Goal: Check status: Check status

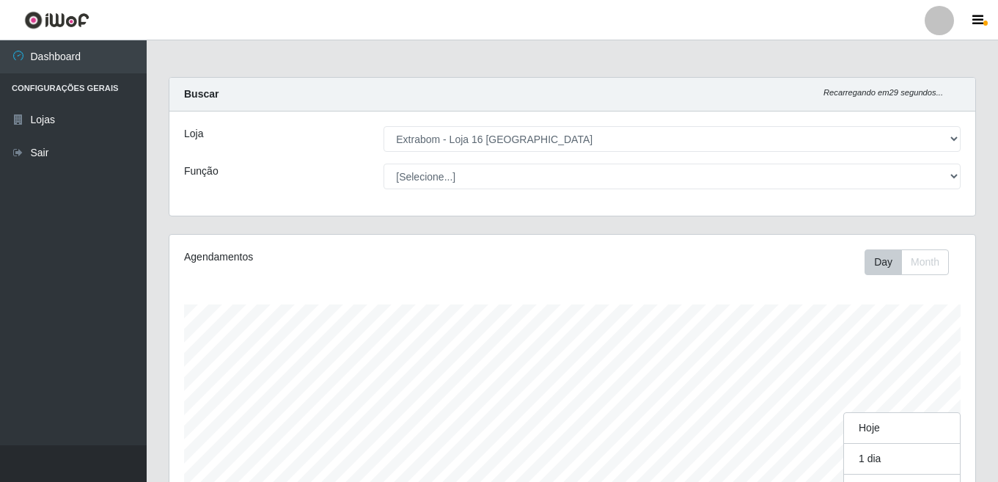
select select "450"
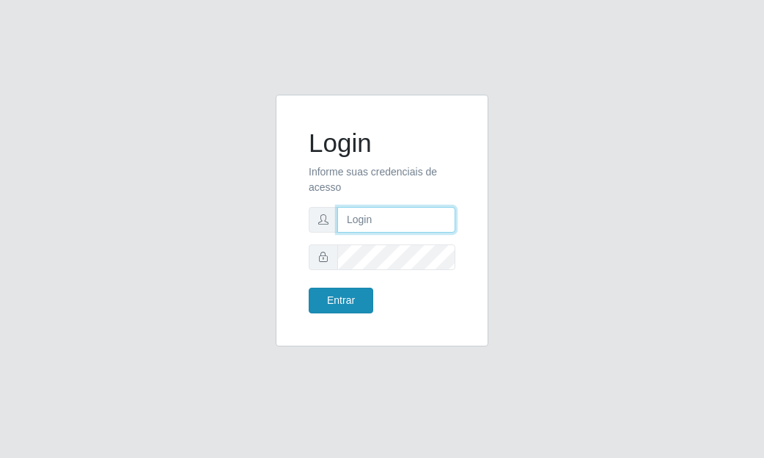
type input "dina.medeiros@extrabom.com.br"
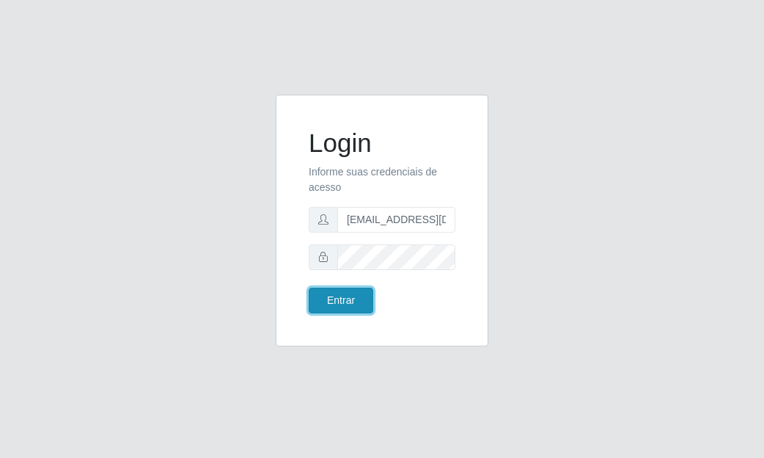
click at [350, 296] on button "Entrar" at bounding box center [341, 301] width 65 height 26
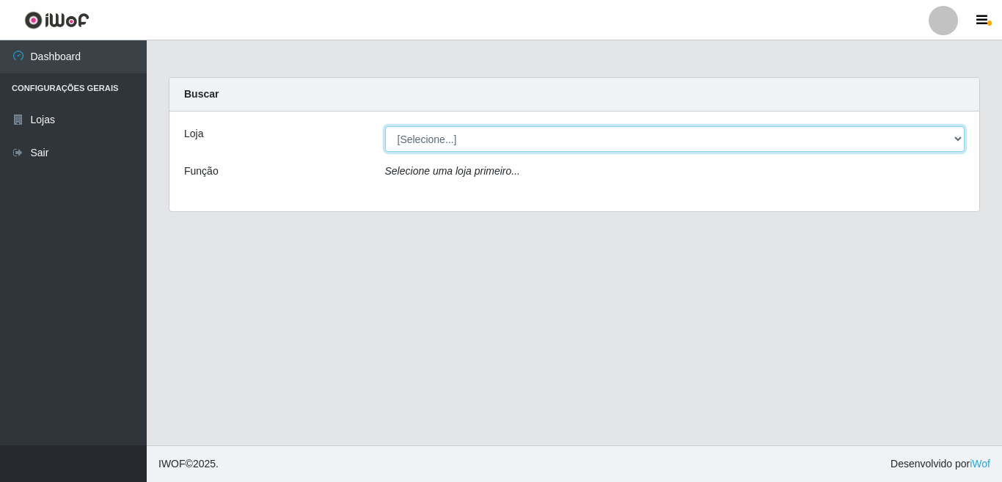
click at [439, 145] on select "[Selecione...] Extrabom - Loja 16 Praia do Sua" at bounding box center [675, 139] width 580 height 26
select select "450"
click at [385, 126] on select "[Selecione...] Extrabom - Loja 16 Praia do Sua" at bounding box center [675, 139] width 580 height 26
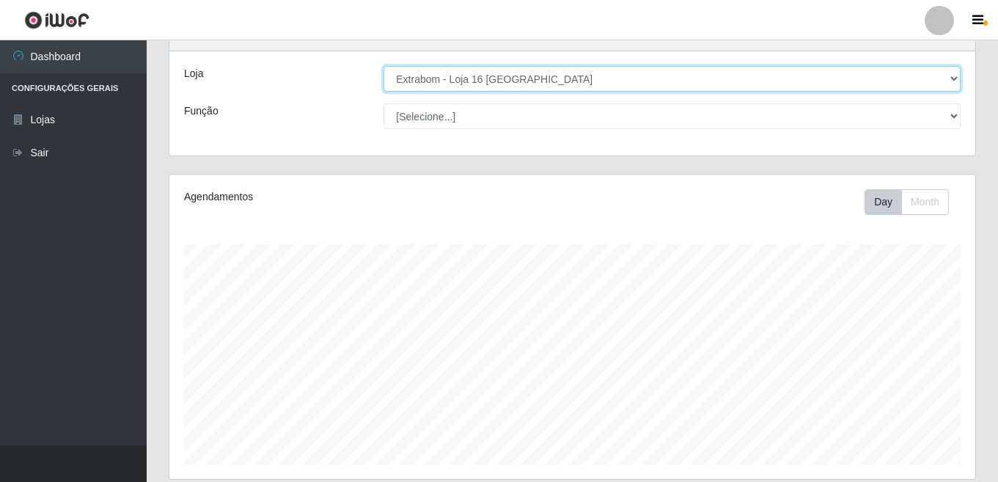
scroll to position [231, 0]
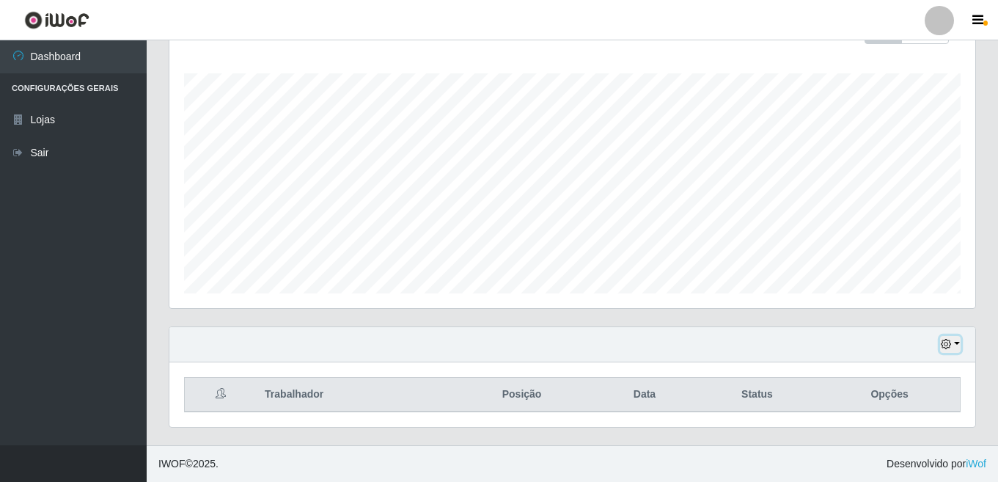
click at [764, 343] on button "button" at bounding box center [951, 344] width 21 height 17
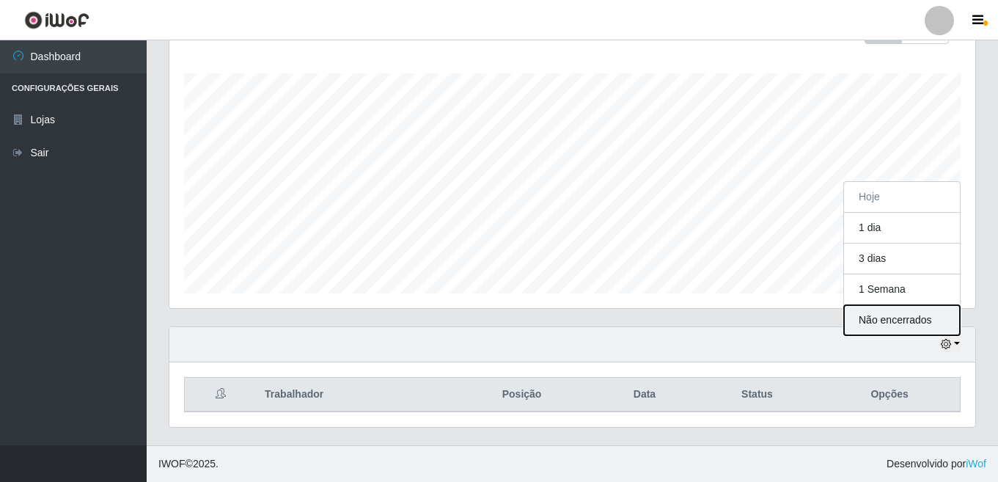
click at [764, 322] on button "Não encerrados" at bounding box center [902, 320] width 116 height 30
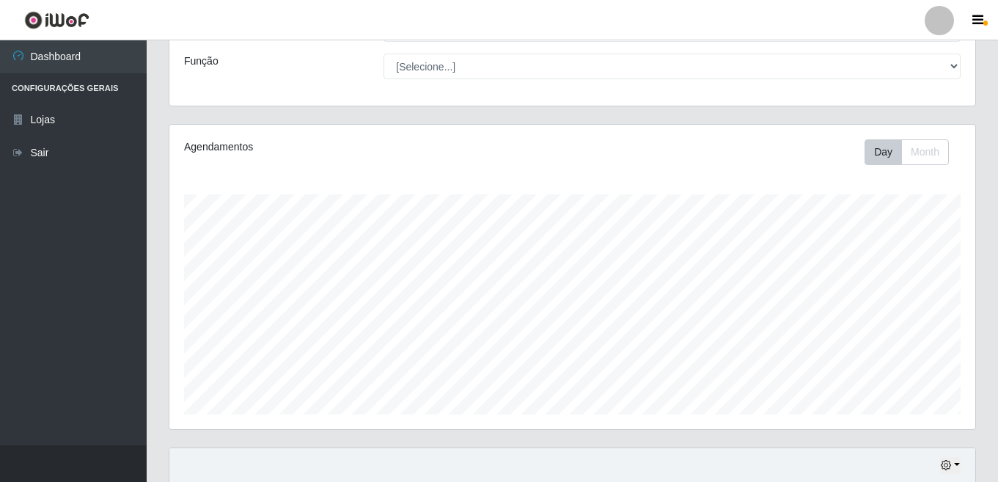
scroll to position [0, 0]
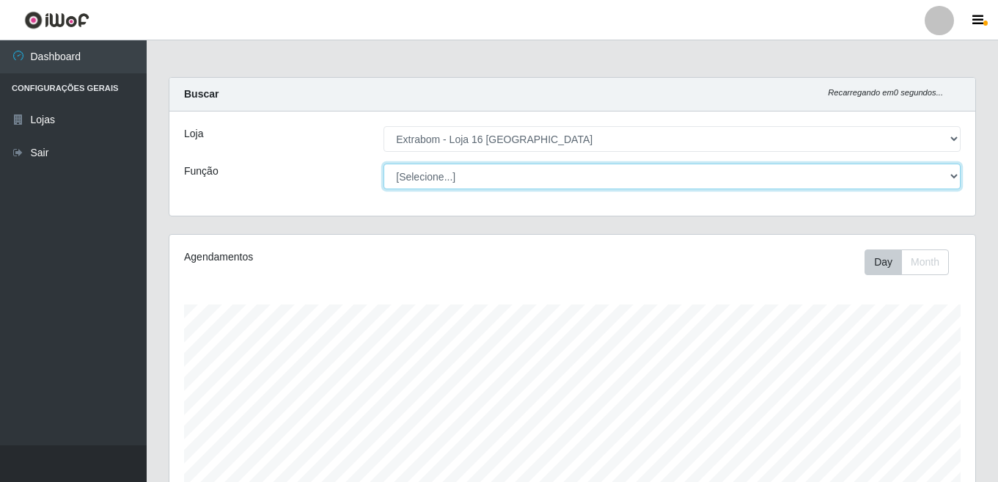
click at [764, 175] on select "[Selecione...] Repositor Repositor + Repositor ++" at bounding box center [672, 177] width 577 height 26
click at [384, 164] on select "[Selecione...] Repositor Repositor + Repositor ++" at bounding box center [672, 177] width 577 height 26
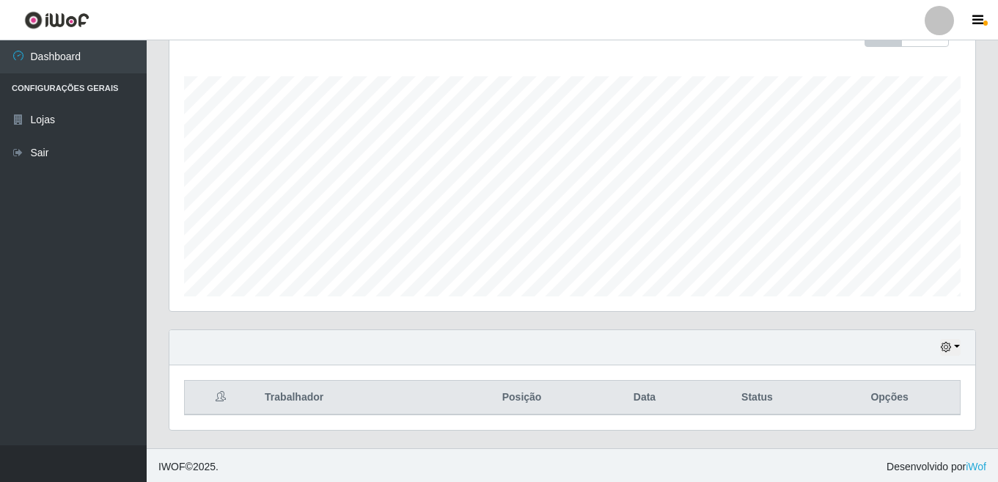
scroll to position [231, 0]
click at [764, 340] on button "button" at bounding box center [951, 344] width 21 height 17
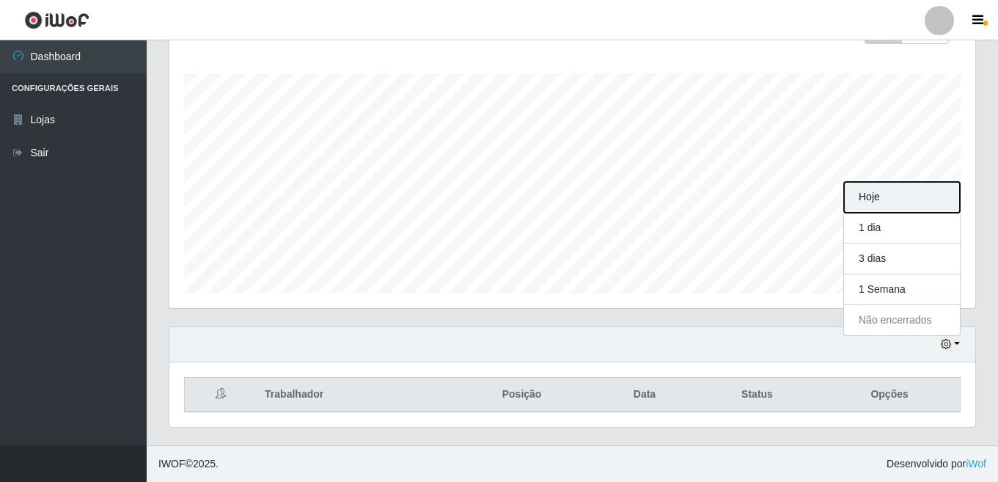
click at [764, 204] on button "Hoje" at bounding box center [902, 197] width 116 height 31
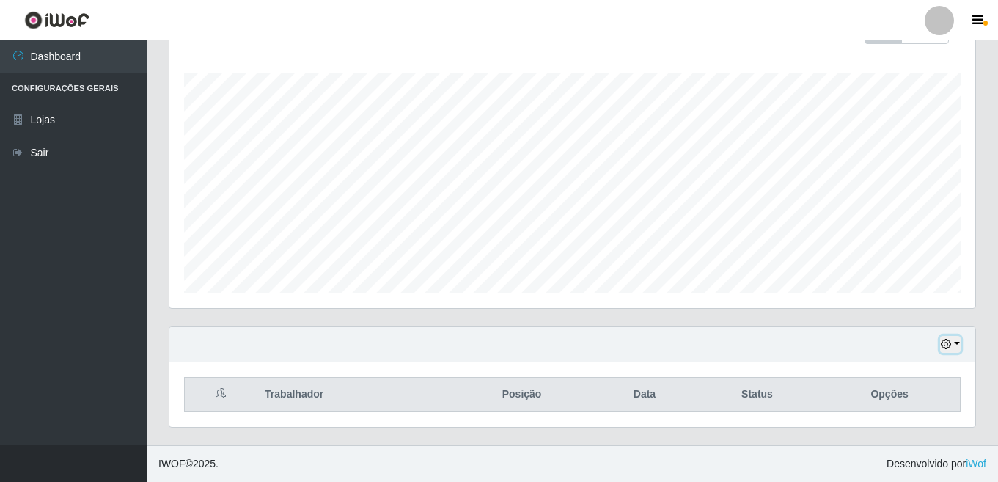
click at [764, 344] on button "button" at bounding box center [951, 344] width 21 height 17
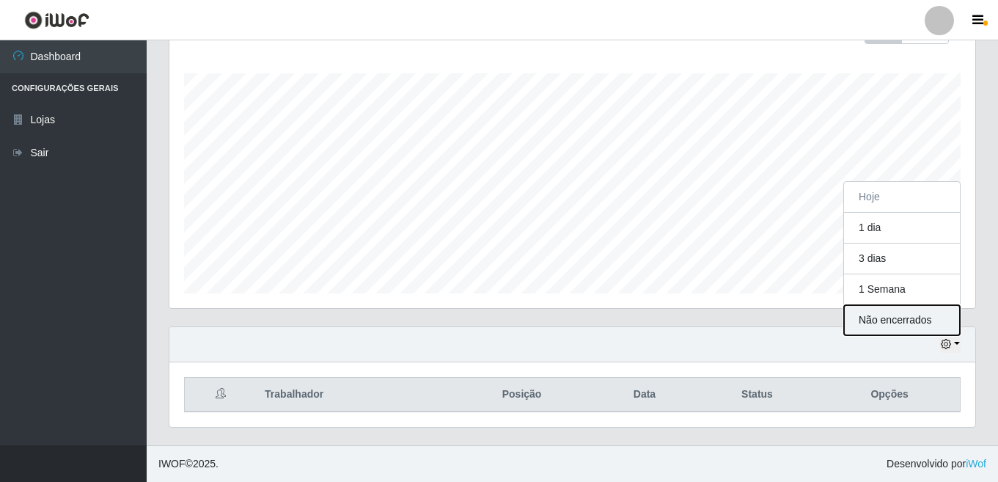
click at [764, 321] on button "Não encerrados" at bounding box center [902, 320] width 116 height 30
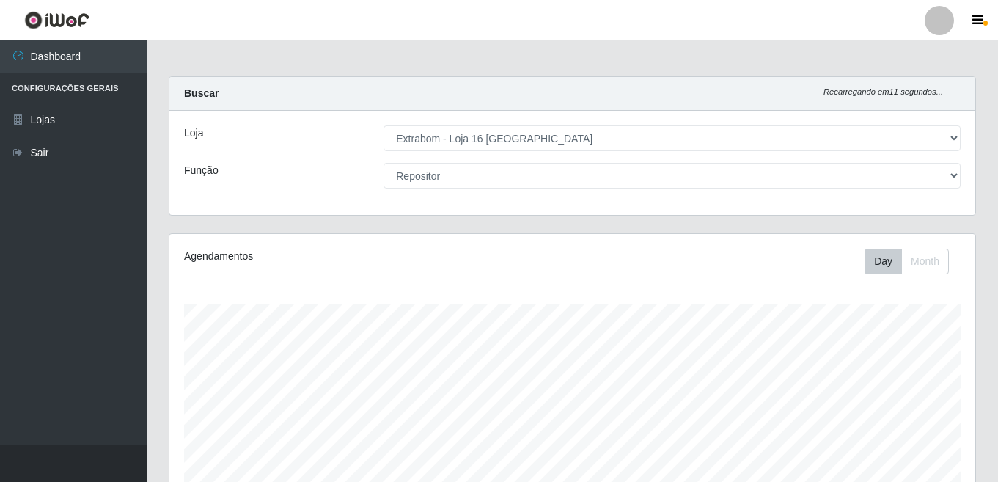
scroll to position [0, 0]
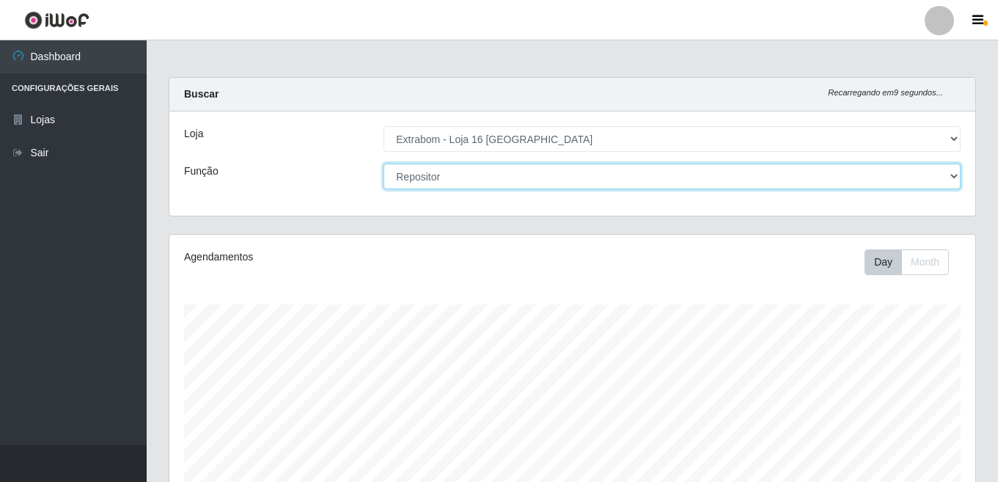
click at [764, 176] on select "[Selecione...] Repositor Repositor + Repositor ++" at bounding box center [672, 177] width 577 height 26
select select "[Selecione...]"
click at [384, 164] on select "[Selecione...] Repositor Repositor + Repositor ++" at bounding box center [672, 177] width 577 height 26
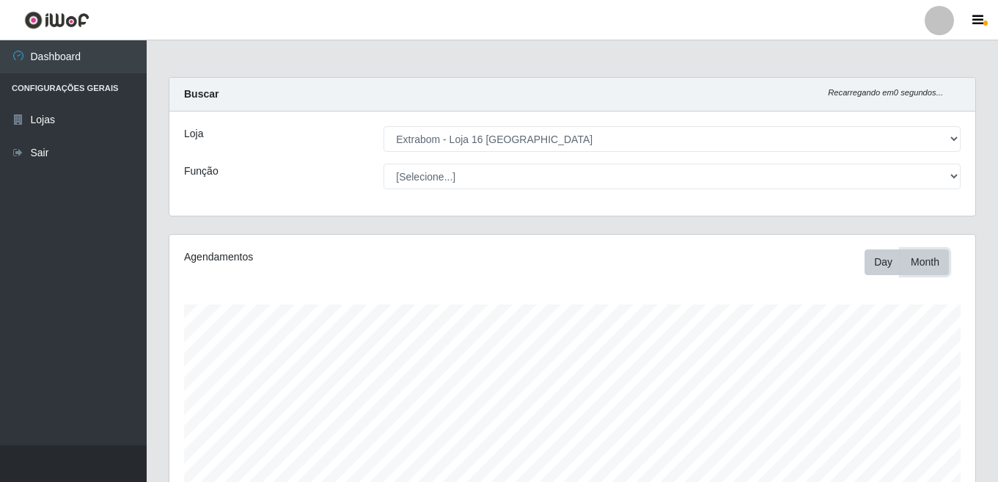
click at [764, 270] on button "Month" at bounding box center [926, 262] width 48 height 26
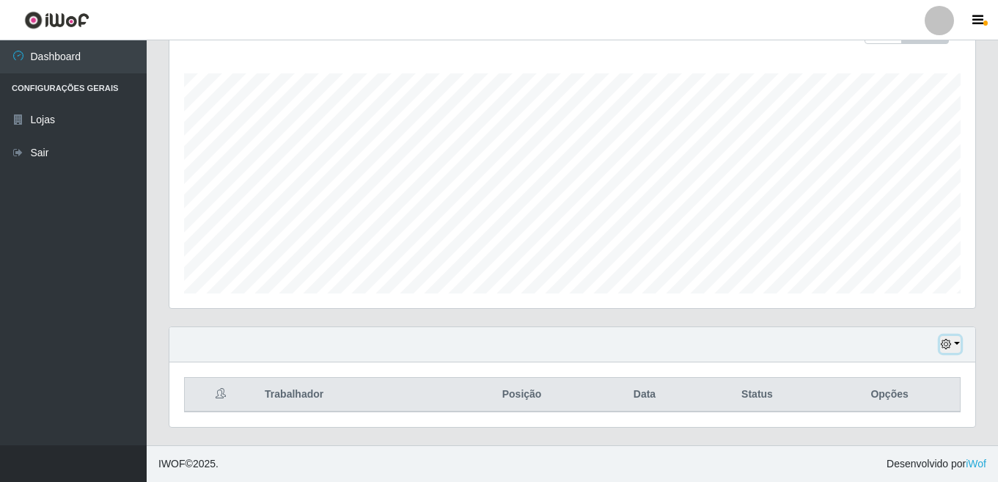
click at [764, 346] on button "button" at bounding box center [951, 344] width 21 height 17
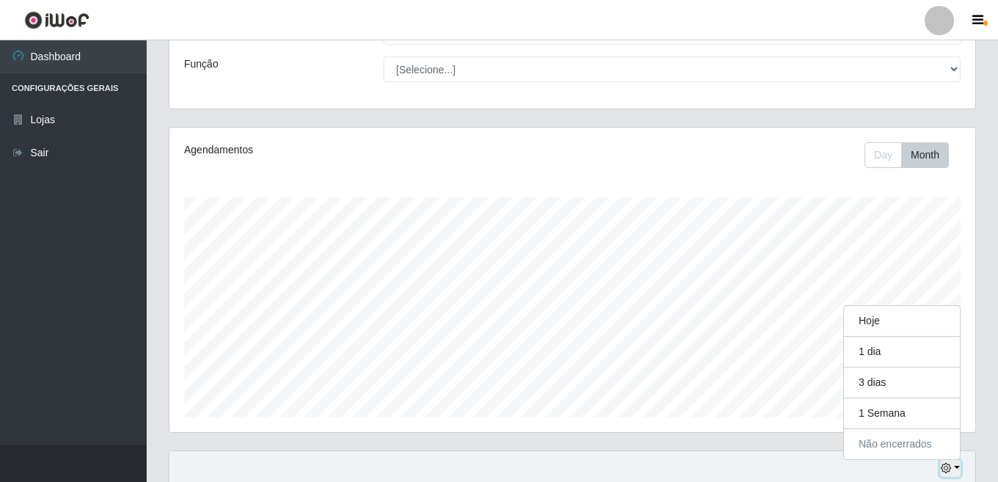
scroll to position [0, 0]
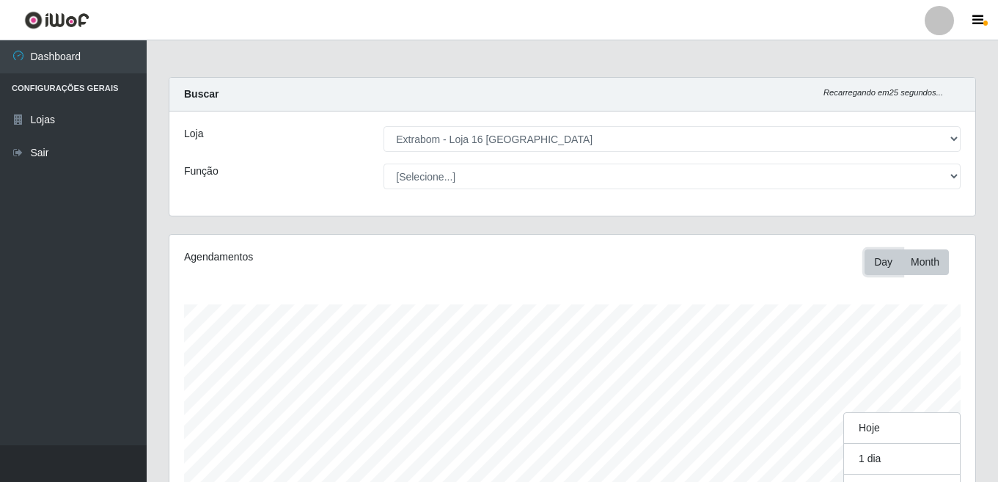
click at [764, 261] on button "Day" at bounding box center [883, 262] width 37 height 26
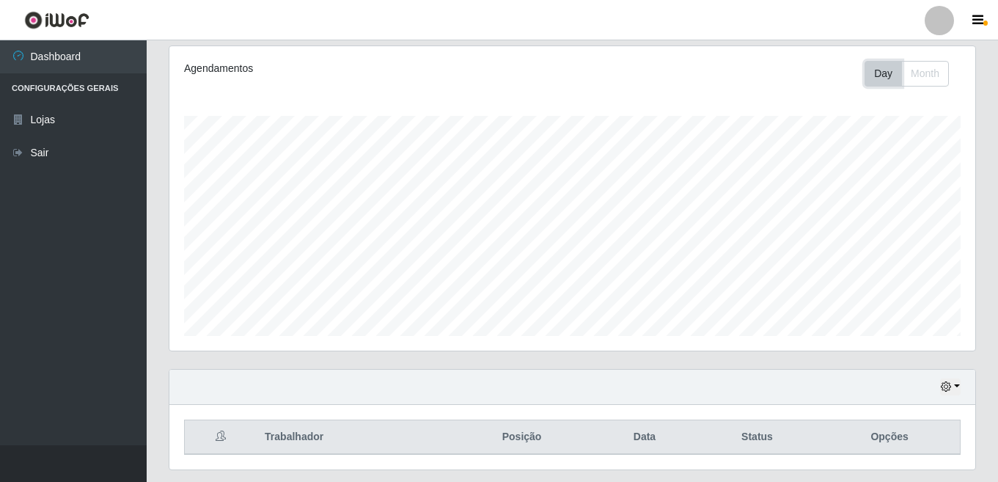
scroll to position [231, 0]
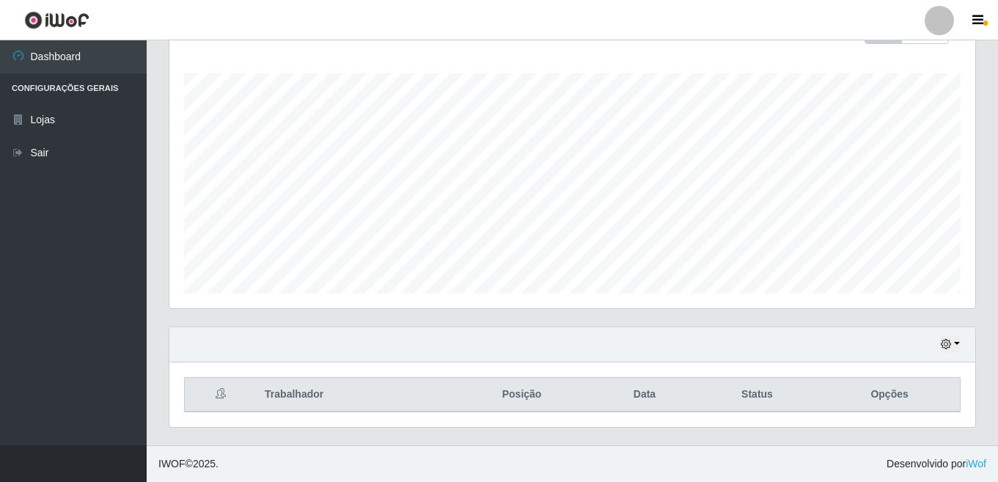
click at [764, 292] on div "Agendamentos Day Month" at bounding box center [572, 156] width 806 height 304
click at [764, 343] on div "Hoje 1 dia 3 dias 1 Semana Não encerrados" at bounding box center [572, 344] width 806 height 35
click at [764, 343] on button "button" at bounding box center [951, 344] width 21 height 17
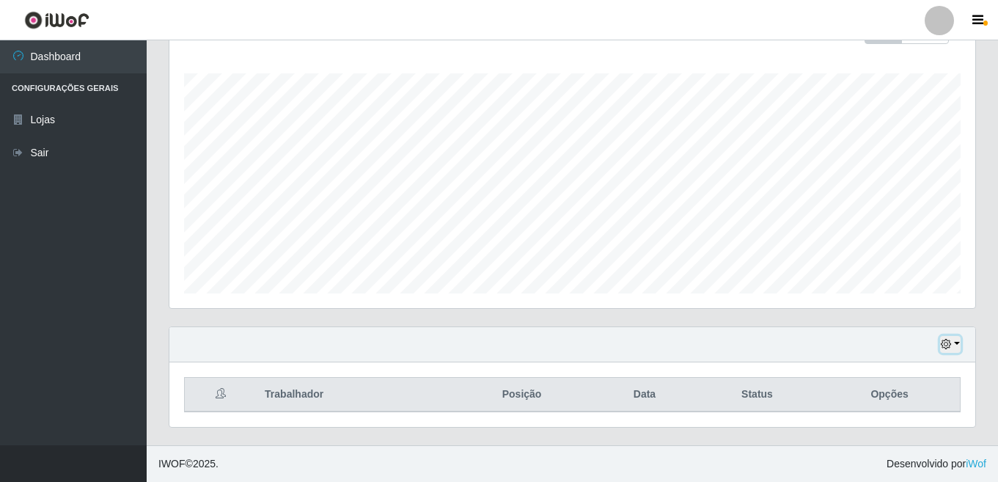
click at [764, 342] on button "button" at bounding box center [951, 344] width 21 height 17
